Goal: Transaction & Acquisition: Purchase product/service

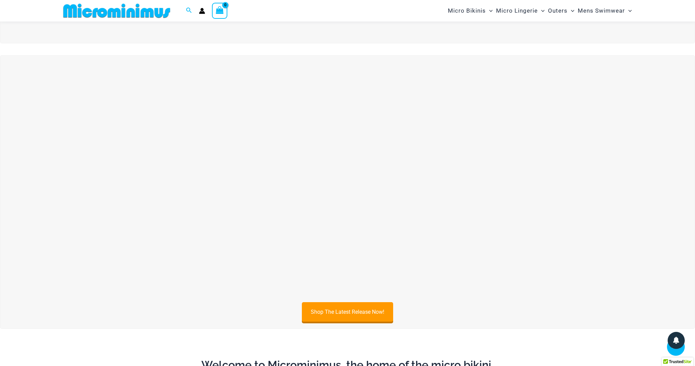
scroll to position [253, 0]
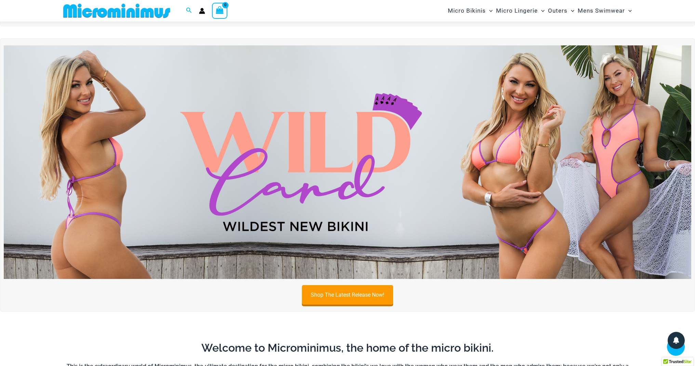
click at [508, 139] on img at bounding box center [347, 161] width 687 height 233
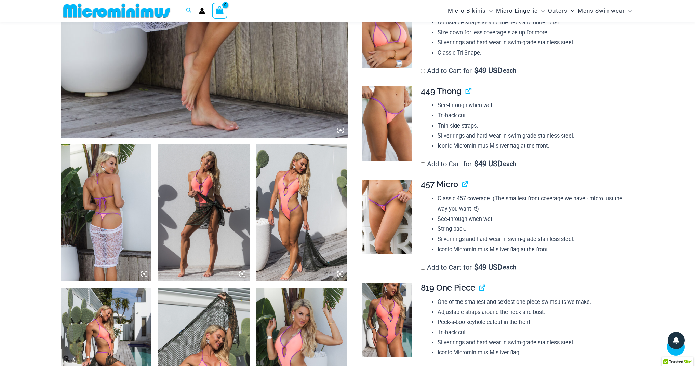
scroll to position [386, 0]
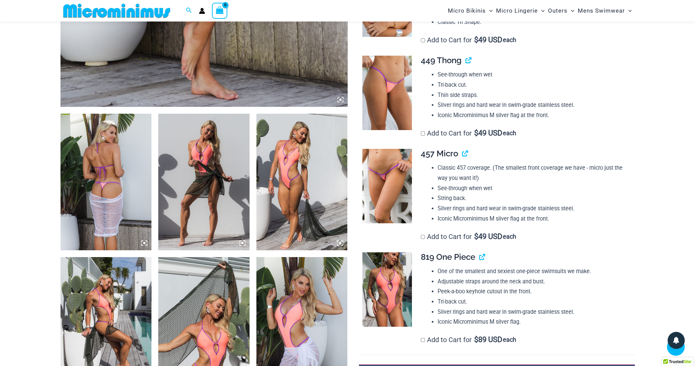
click at [395, 195] on img at bounding box center [387, 186] width 50 height 75
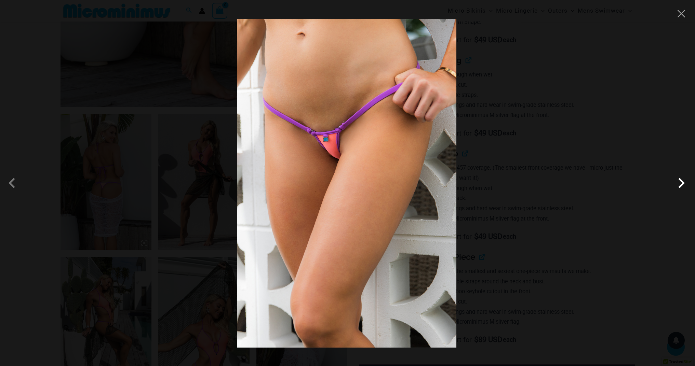
click at [683, 185] on span at bounding box center [681, 183] width 21 height 21
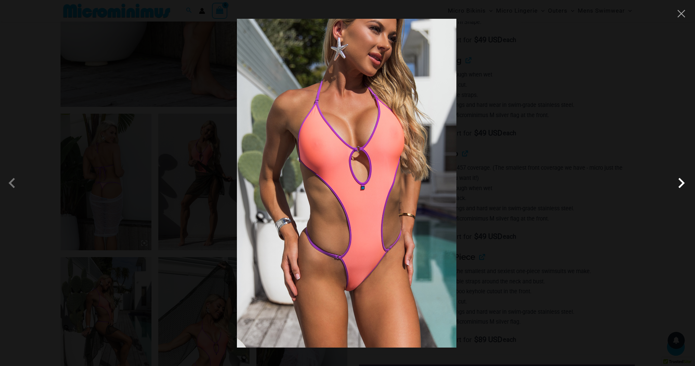
click at [683, 185] on span at bounding box center [681, 183] width 21 height 21
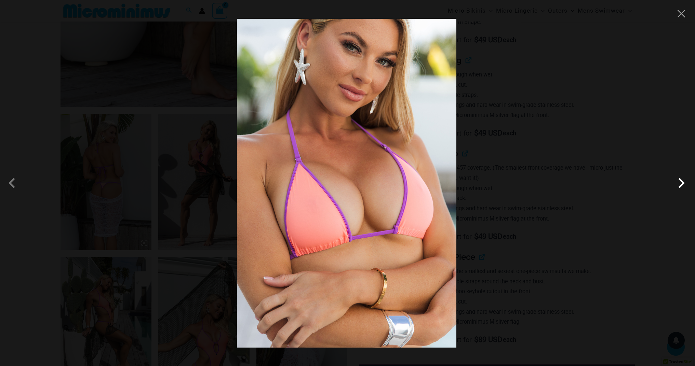
click at [683, 185] on span at bounding box center [681, 183] width 21 height 21
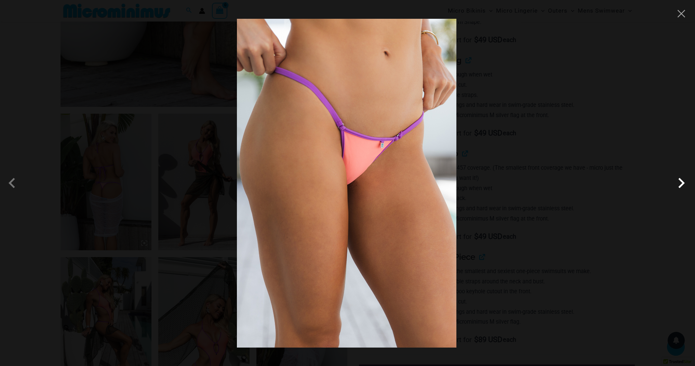
click at [683, 185] on span at bounding box center [681, 183] width 21 height 21
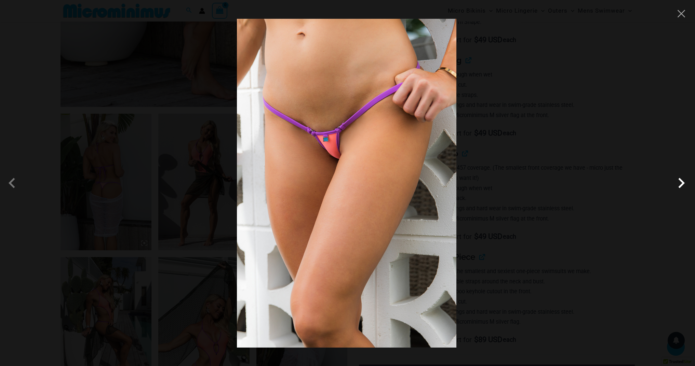
click at [683, 185] on span at bounding box center [681, 183] width 21 height 21
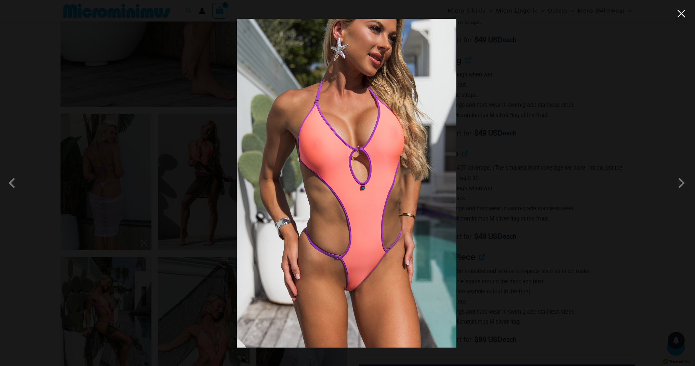
click at [681, 13] on button "Close" at bounding box center [681, 14] width 10 height 10
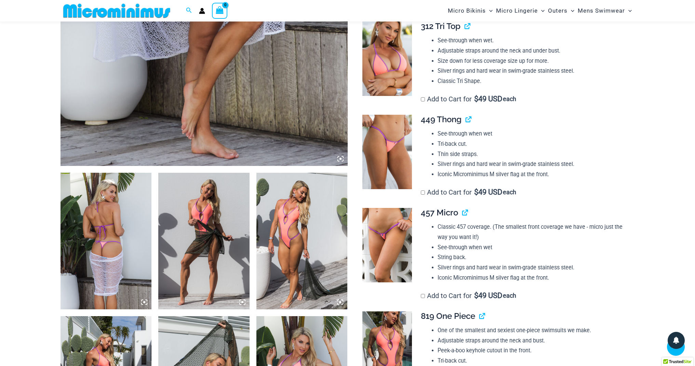
scroll to position [267, 0]
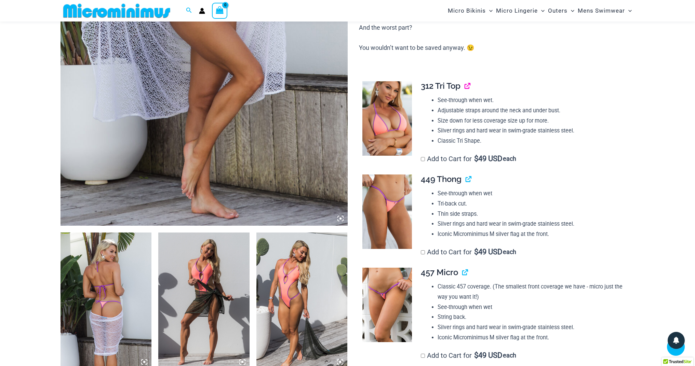
click at [465, 81] on link "View product" at bounding box center [465, 86] width 0 height 10
click at [466, 174] on link "View product" at bounding box center [466, 179] width 0 height 10
click at [388, 298] on img at bounding box center [387, 305] width 50 height 75
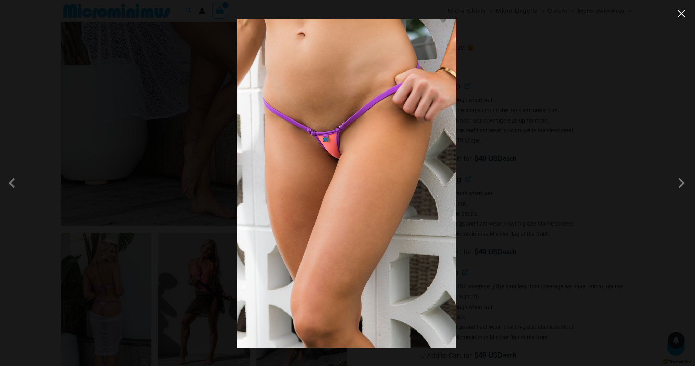
click at [683, 18] on button "Close" at bounding box center [681, 14] width 10 height 10
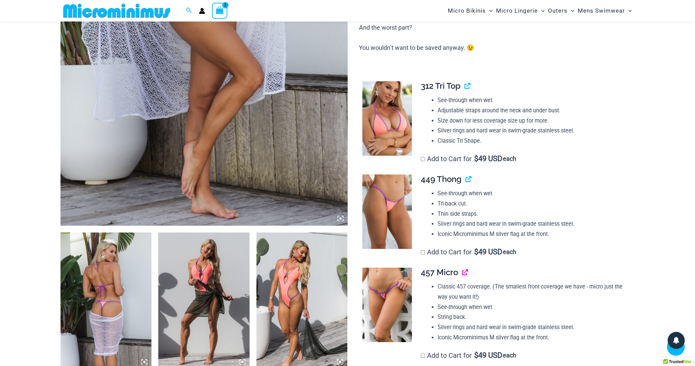
click at [462, 268] on link "View product" at bounding box center [462, 273] width 0 height 10
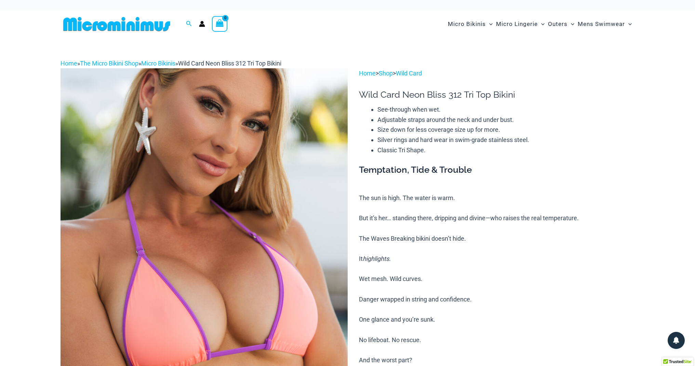
click at [219, 23] on icon "View Shopping Cart, empty" at bounding box center [220, 23] width 8 height 8
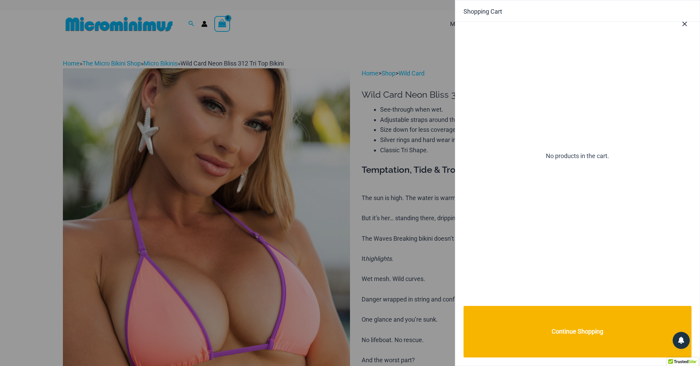
click at [685, 25] on icon "Close Cart Drawer" at bounding box center [685, 24] width 8 height 8
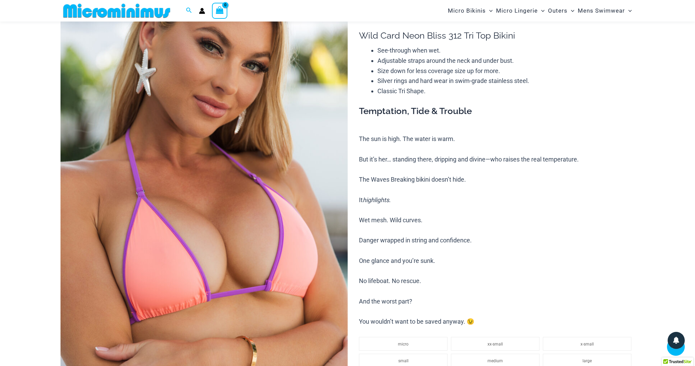
scroll to position [112, 0]
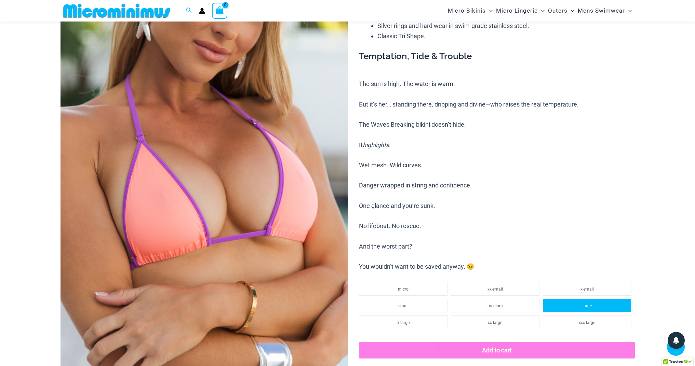
click at [584, 304] on span "large" at bounding box center [586, 306] width 9 height 5
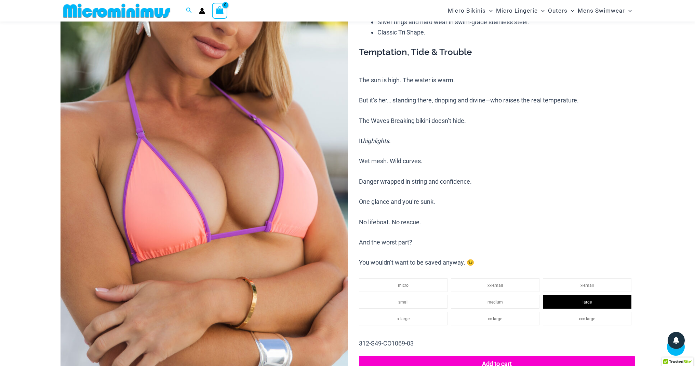
click at [490, 359] on button "Add to cart" at bounding box center [497, 364] width 276 height 16
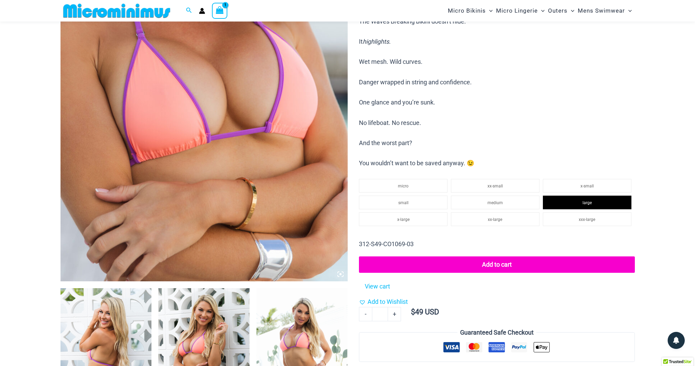
scroll to position [0, 0]
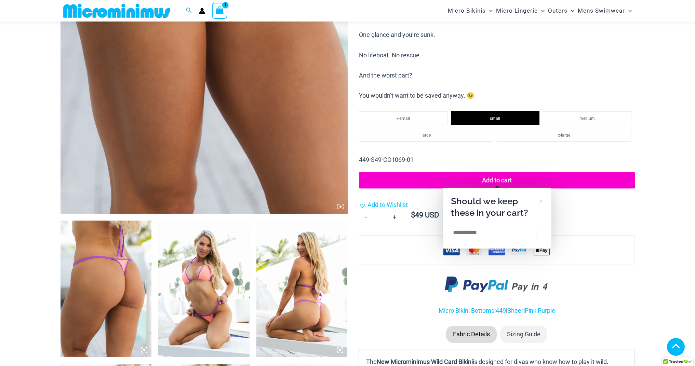
scroll to position [291, 0]
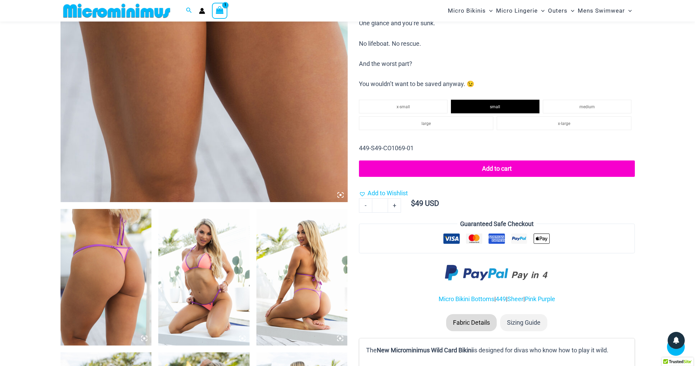
click at [467, 161] on button "Add to cart" at bounding box center [497, 169] width 276 height 16
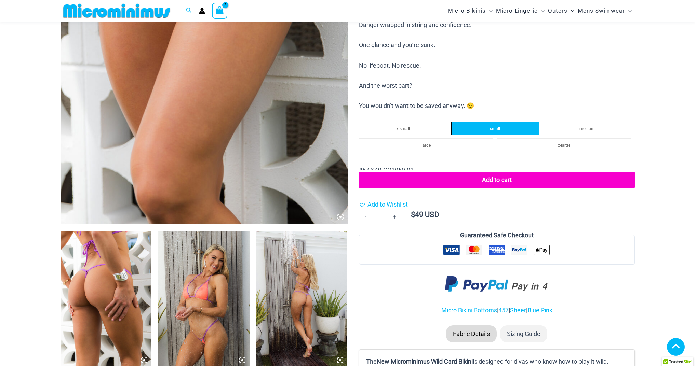
scroll to position [269, 0]
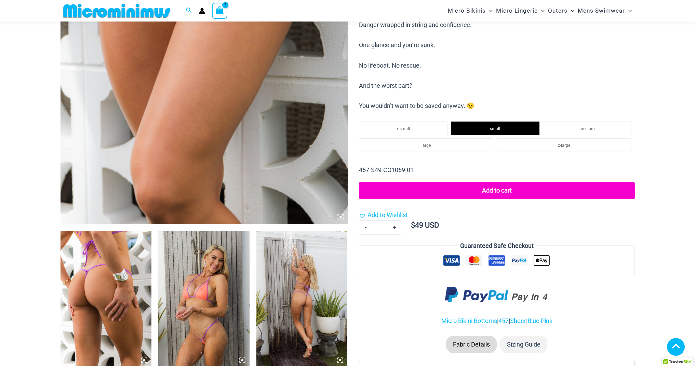
click at [486, 185] on button "Add to cart" at bounding box center [497, 191] width 276 height 16
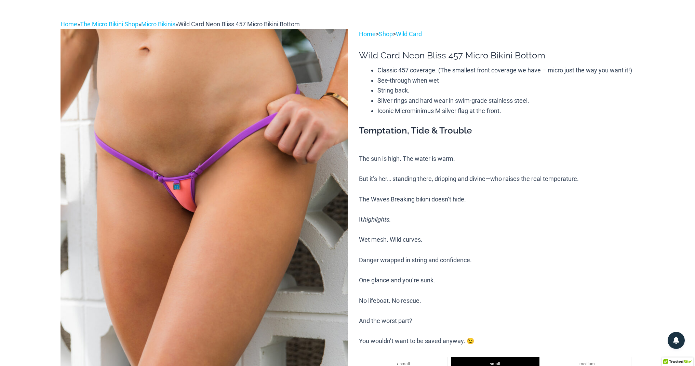
scroll to position [0, 0]
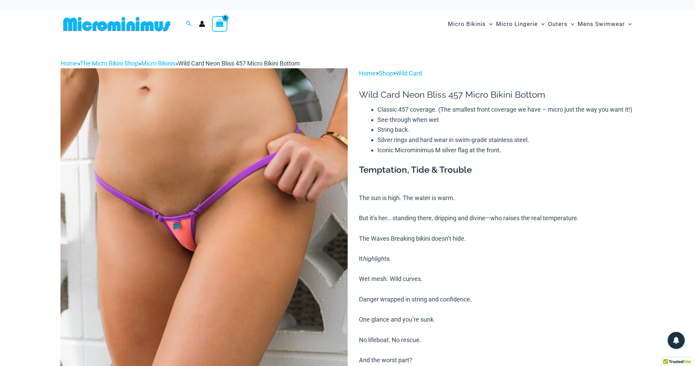
click at [201, 24] on circle "Account icon link" at bounding box center [201, 22] width 3 height 3
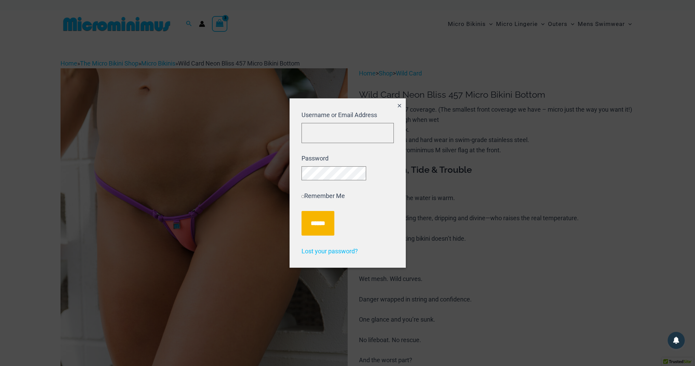
click at [314, 120] on p "Username or Email Address" at bounding box center [347, 126] width 92 height 33
type input "**********"
click at [309, 234] on input "******" at bounding box center [317, 223] width 33 height 25
